Goal: Information Seeking & Learning: Learn about a topic

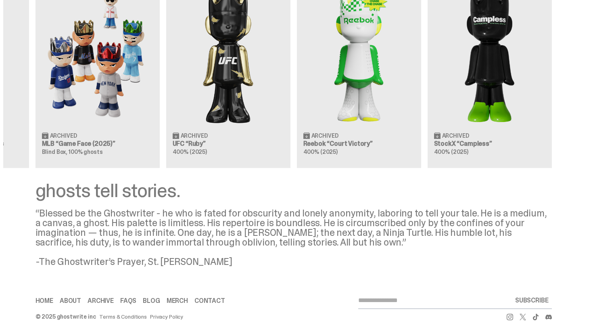
scroll to position [834, 0]
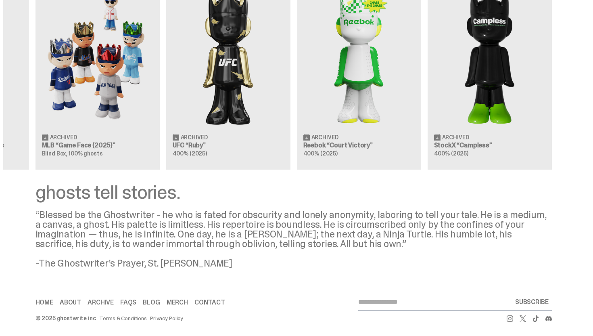
click at [75, 300] on link "About" at bounding box center [70, 302] width 21 height 6
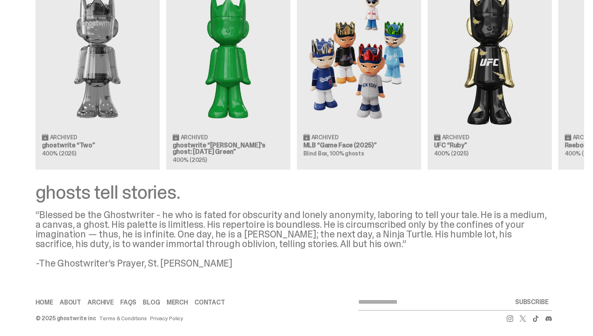
click at [357, 87] on div "Clearing Price: $356 Archived ghostwrite “Two” 400% (2025) Clearing Price: $151…" at bounding box center [293, 69] width 581 height 200
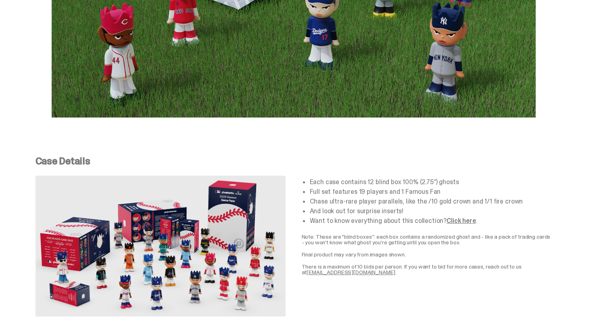
scroll to position [1387, 0]
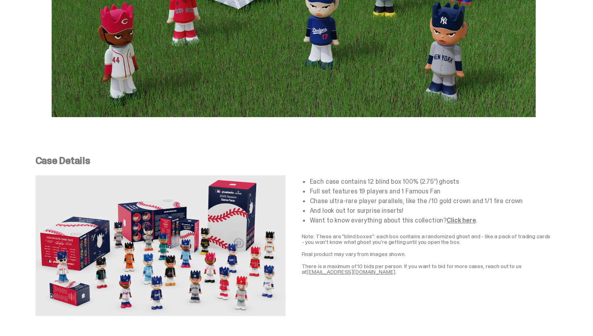
click at [452, 216] on link "Click here" at bounding box center [461, 220] width 29 height 8
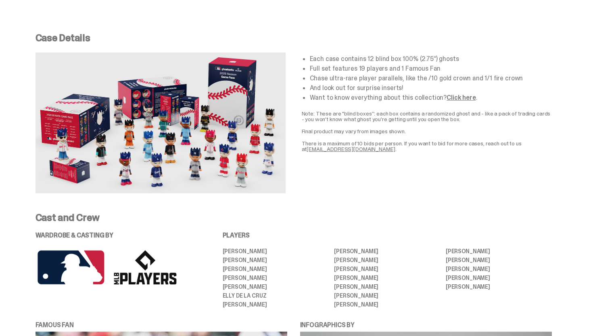
scroll to position [1510, 0]
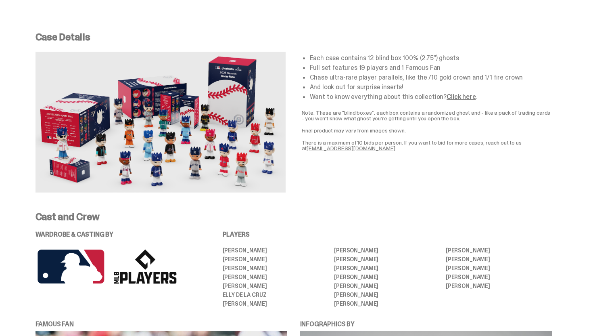
drag, startPoint x: 339, startPoint y: 138, endPoint x: 329, endPoint y: 189, distance: 52.5
click at [329, 247] on ul "[PERSON_NAME] [PERSON_NAME] [PERSON_NAME] [PERSON_NAME] [PERSON_NAME] [PERSON_N…" at bounding box center [387, 276] width 329 height 59
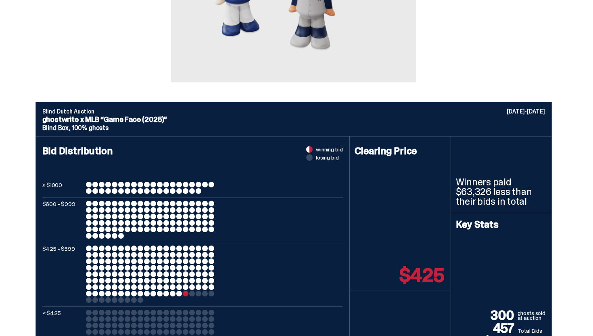
scroll to position [217, 0]
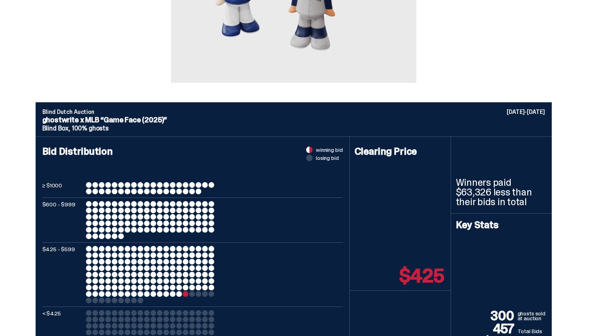
click at [188, 291] on div at bounding box center [186, 294] width 6 height 6
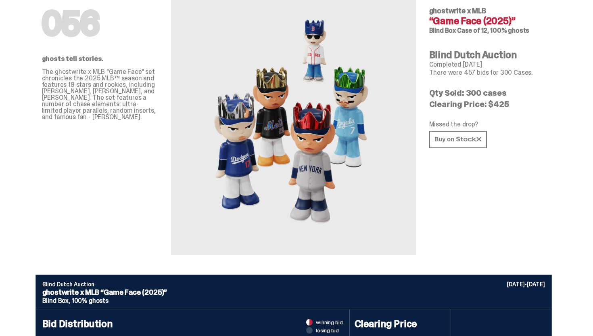
scroll to position [0, 0]
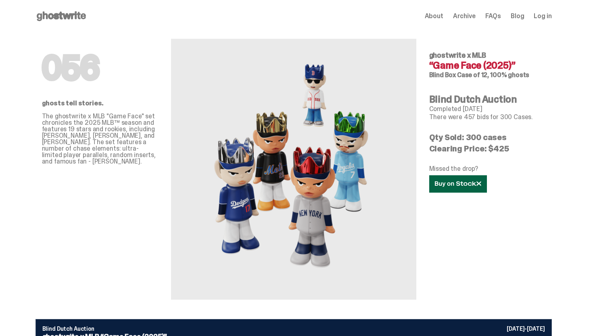
click at [445, 180] on link at bounding box center [458, 183] width 58 height 17
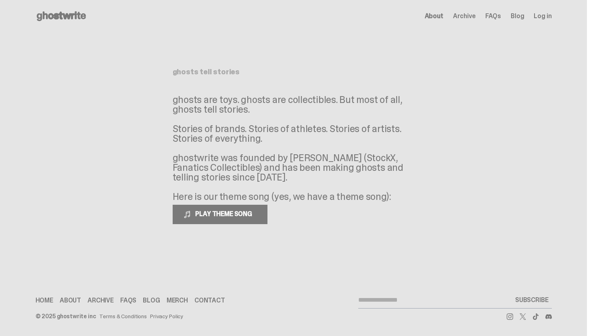
click at [173, 298] on link "Merch" at bounding box center [177, 300] width 21 height 6
click at [87, 301] on div "Home About Archive FAQs Blog [GEOGRAPHIC_DATA] Contact" at bounding box center [164, 300] width 258 height 6
click at [102, 299] on link "Archive" at bounding box center [101, 300] width 26 height 6
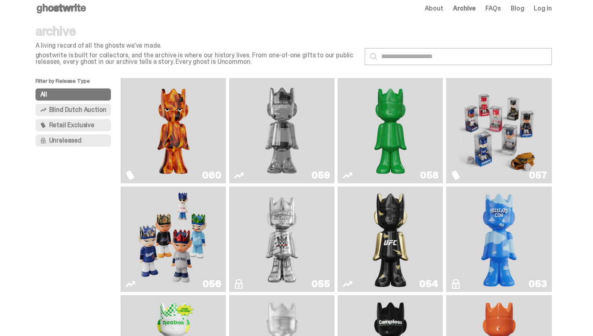
scroll to position [15, 0]
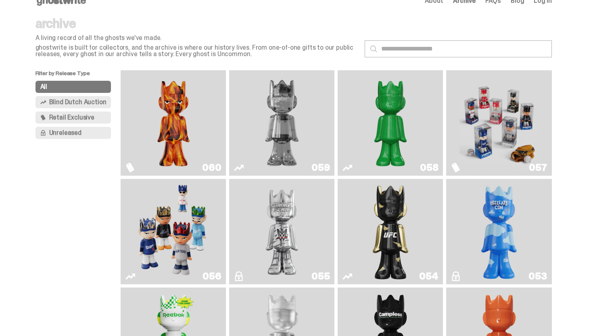
click at [212, 150] on link "060" at bounding box center [173, 122] width 96 height 99
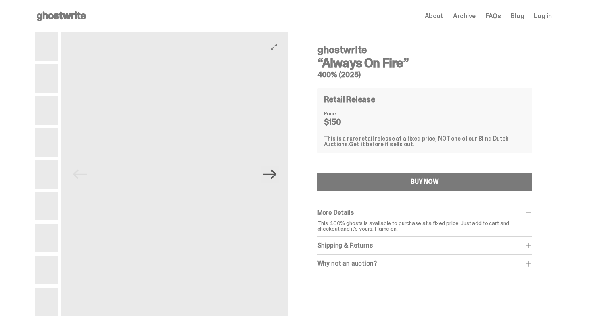
click at [272, 173] on icon "Next" at bounding box center [270, 174] width 14 height 10
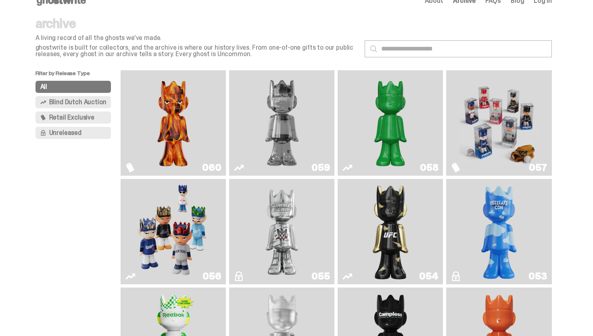
click at [57, 104] on span "Blind Dutch Auction" at bounding box center [77, 102] width 57 height 6
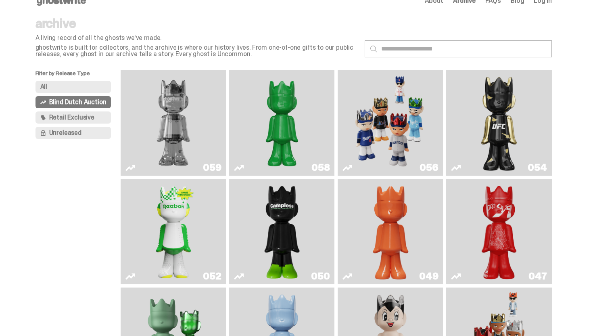
click at [79, 90] on button "All" at bounding box center [73, 87] width 76 height 12
